Goal: Information Seeking & Learning: Check status

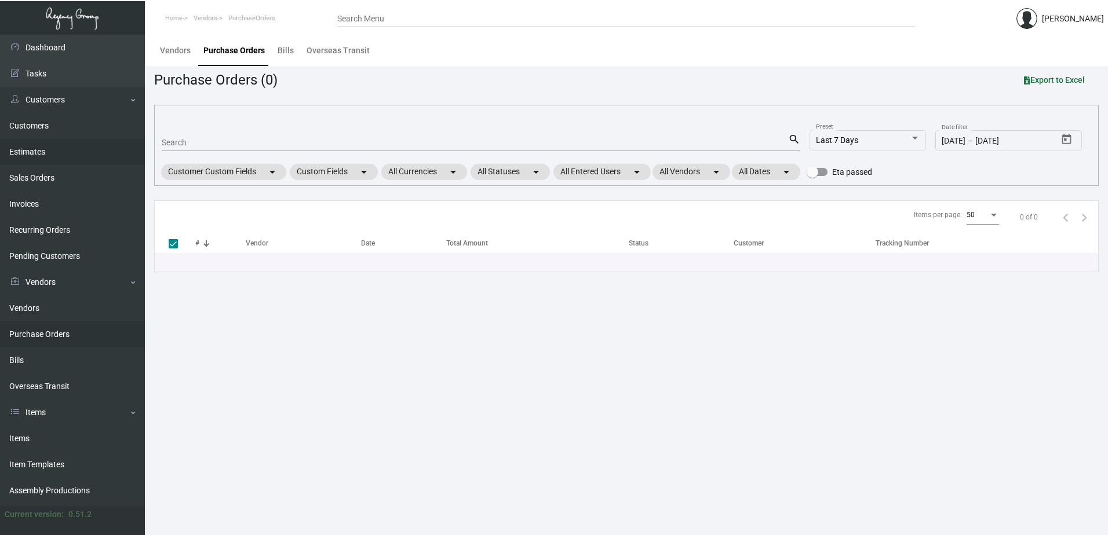
click at [38, 152] on link "Estimates" at bounding box center [72, 152] width 145 height 26
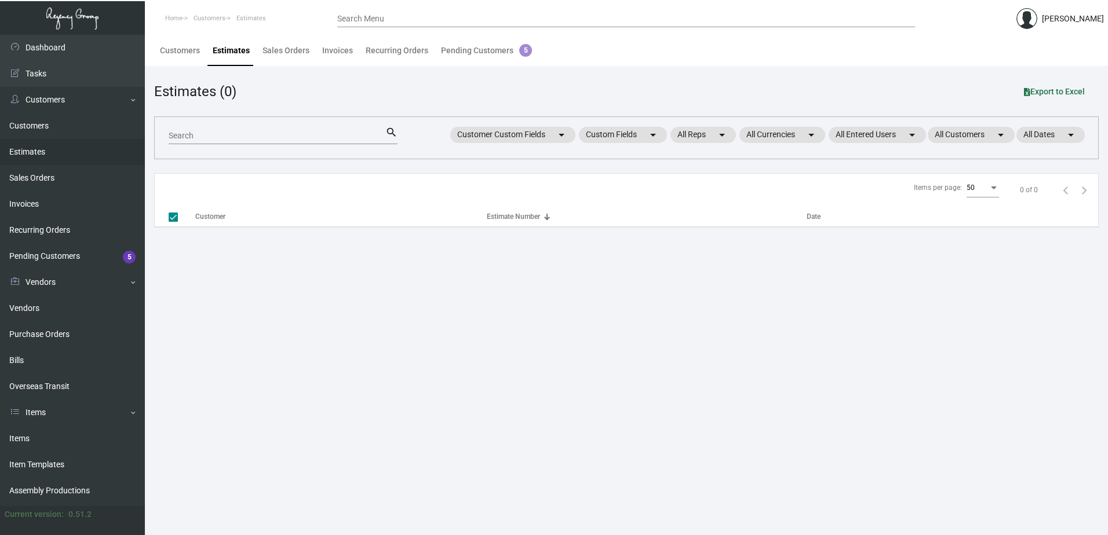
checkbox input "false"
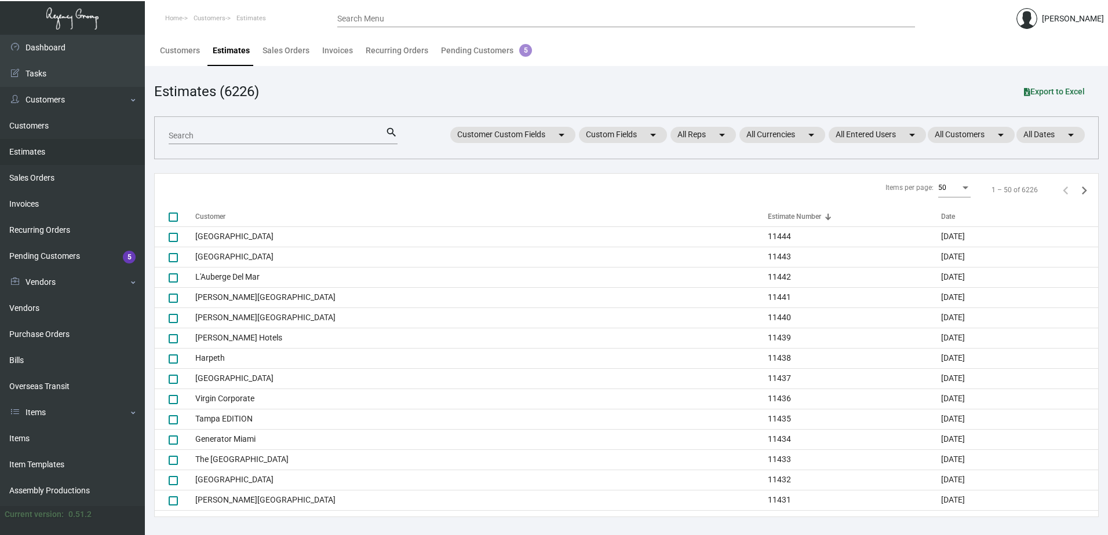
click at [250, 140] on input "Search" at bounding box center [277, 135] width 217 height 9
click at [251, 139] on input "Search" at bounding box center [277, 135] width 217 height 9
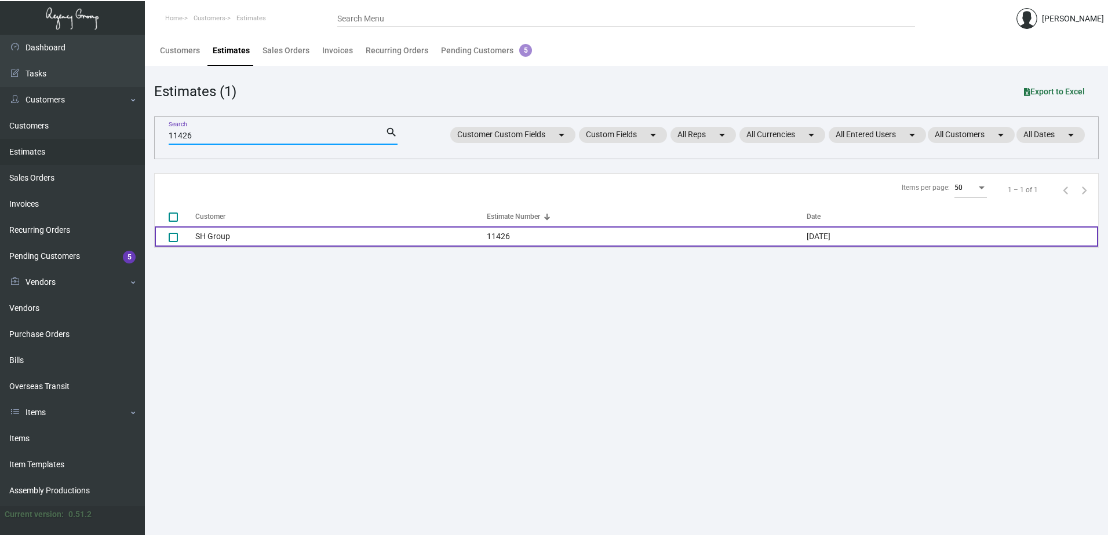
type input "11426"
click at [275, 236] on td "SH Group" at bounding box center [340, 236] width 291 height 20
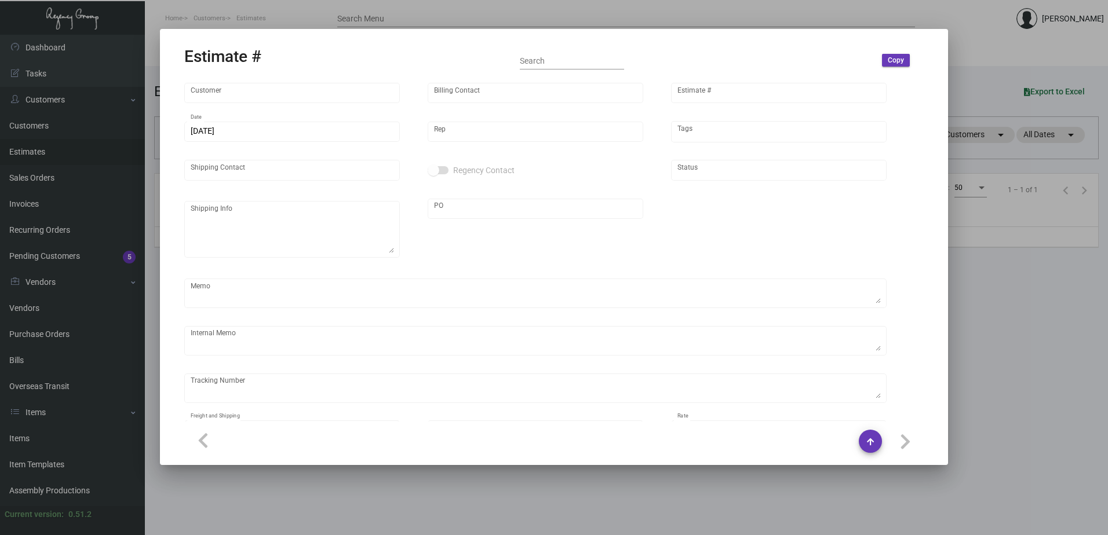
type input "SH Group"
type input "[PERSON_NAME]"
type input "11426"
type input "[DATE]"
type input "[PERSON_NAME]"
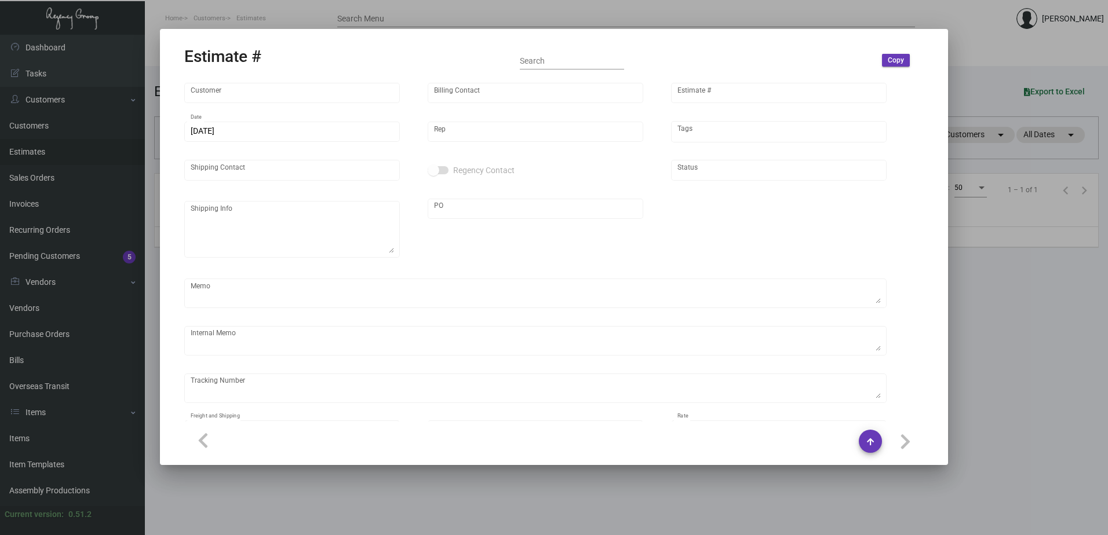
type input "[PERSON_NAME]"
type input "United States Dollar $"
type input "$ 0.00"
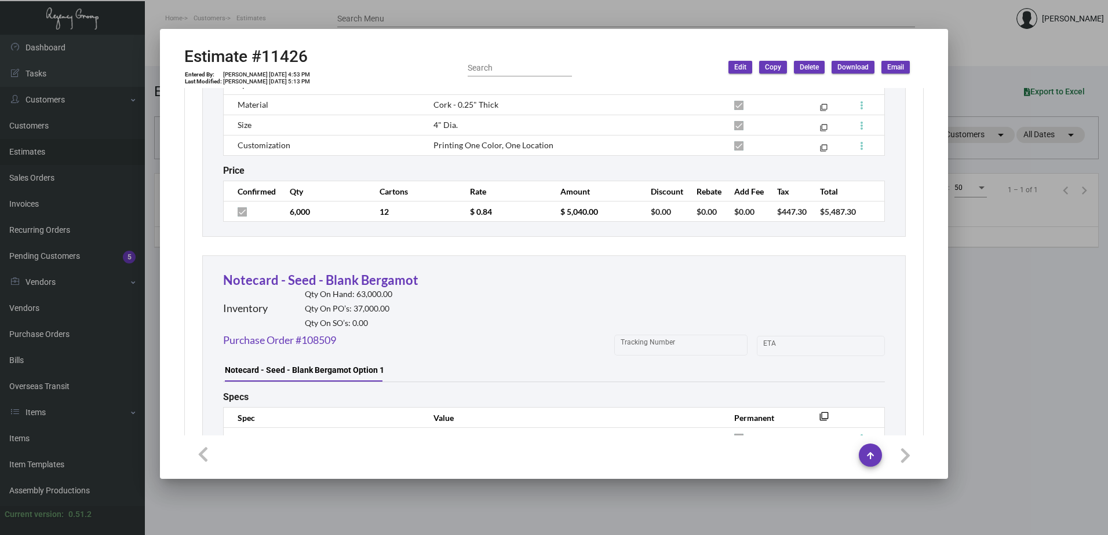
scroll to position [1274, 0]
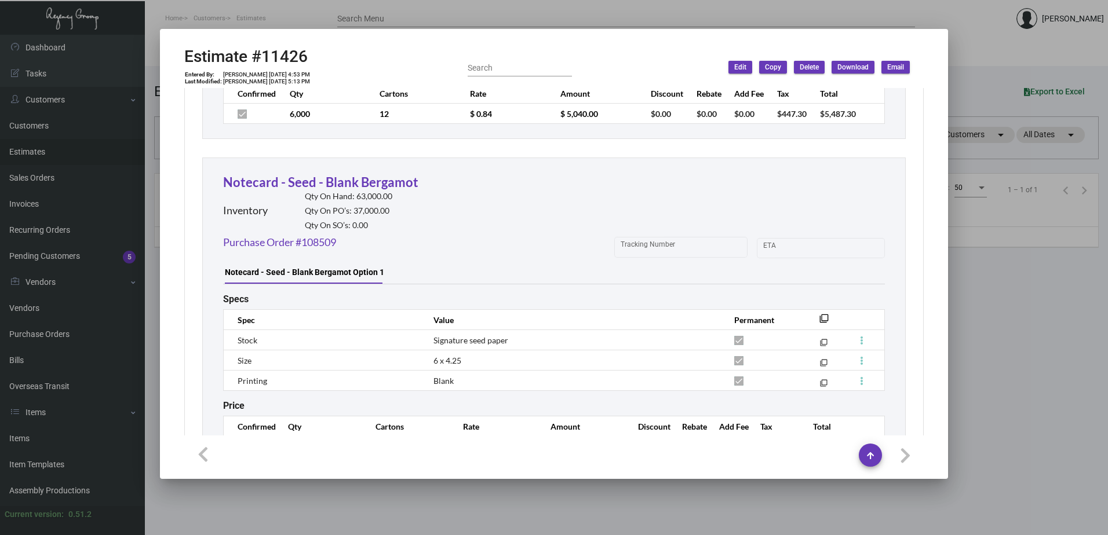
click at [499, 235] on div "Purchase Order #108509 Tracking Number Start date – [PERSON_NAME]" at bounding box center [554, 248] width 662 height 27
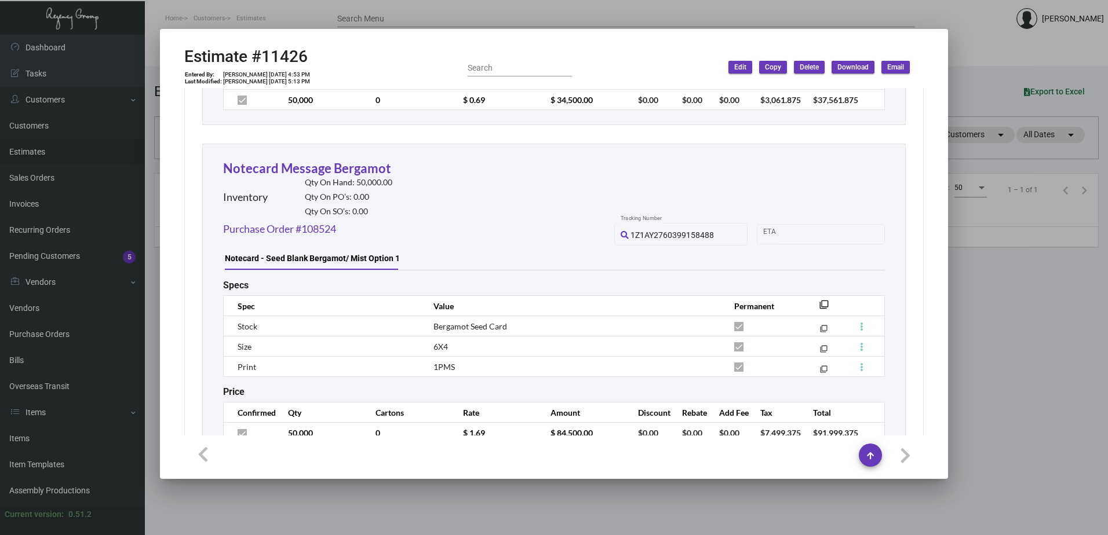
scroll to position [1680, 0]
